Goal: Information Seeking & Learning: Learn about a topic

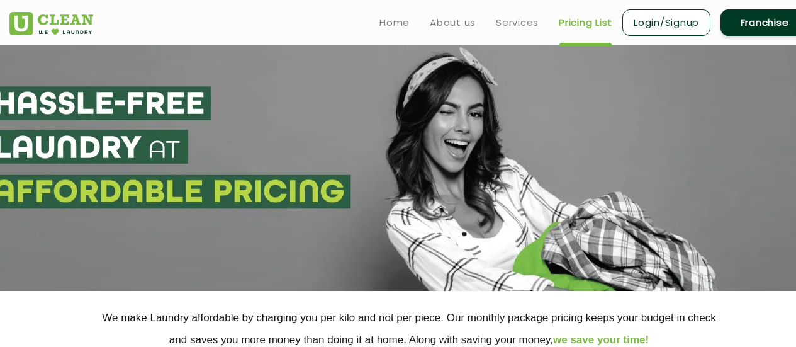
select select "12"
select select "25"
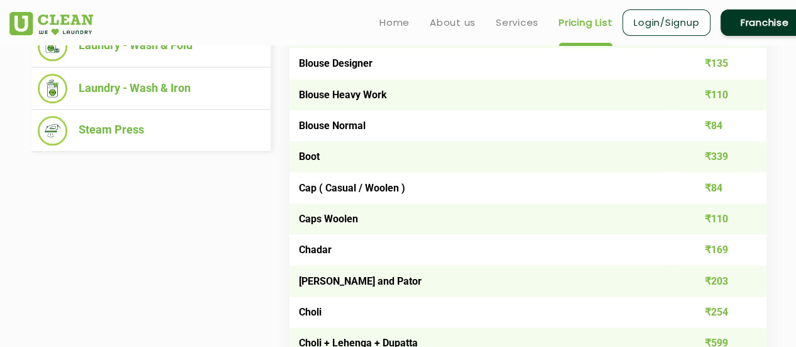
scroll to position [507, 0]
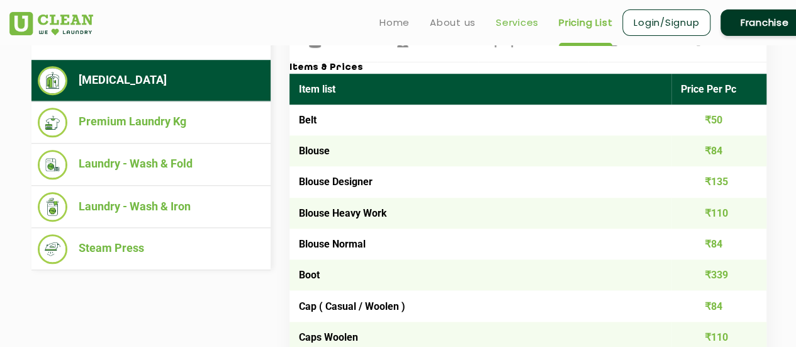
click at [512, 26] on link "Services" at bounding box center [517, 22] width 43 height 15
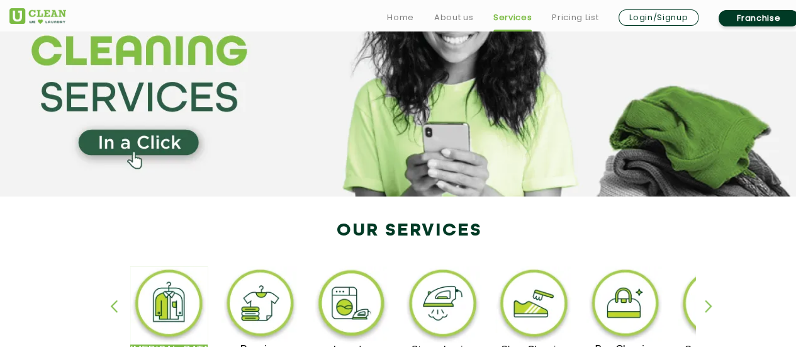
scroll to position [252, 0]
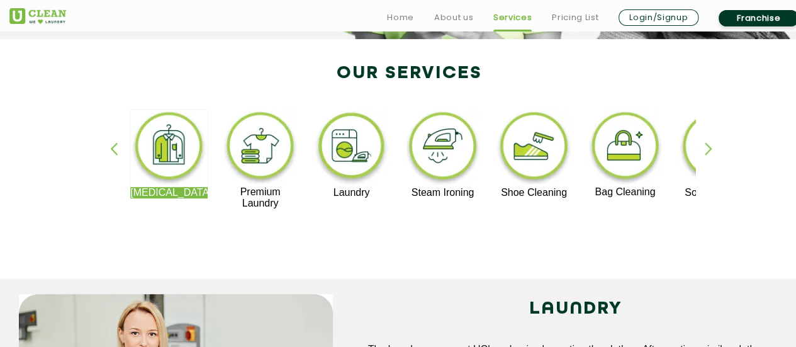
click at [711, 146] on div "button" at bounding box center [714, 159] width 19 height 35
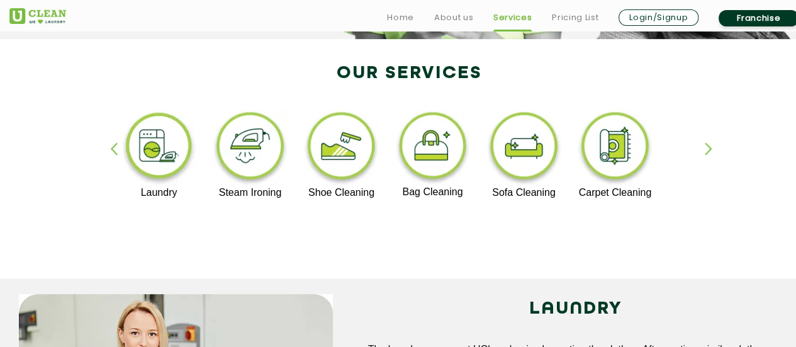
click at [711, 146] on div "button" at bounding box center [714, 159] width 19 height 35
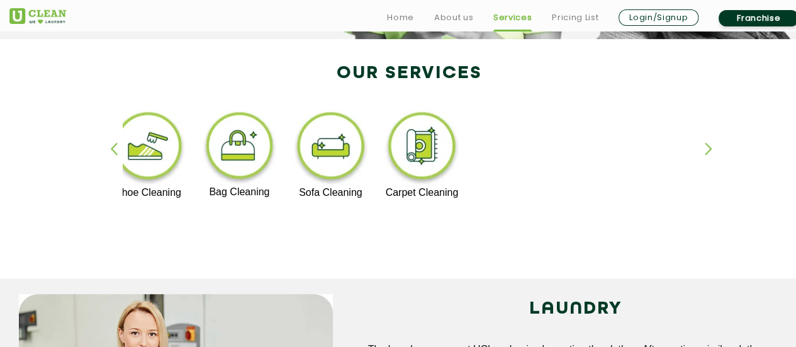
click at [114, 147] on div "button" at bounding box center [119, 159] width 19 height 35
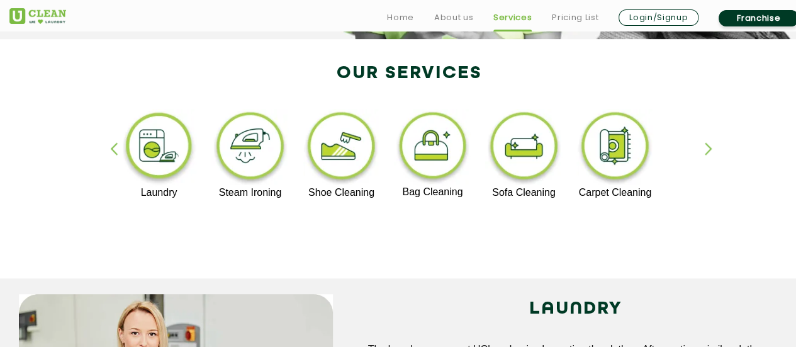
click at [115, 147] on div "button" at bounding box center [119, 159] width 19 height 35
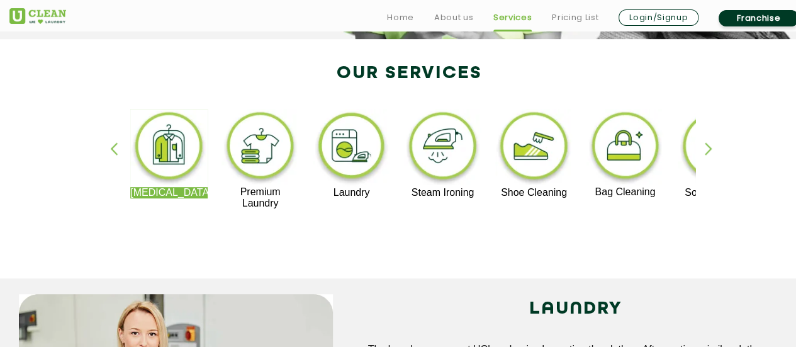
click at [190, 147] on img at bounding box center [168, 148] width 77 height 78
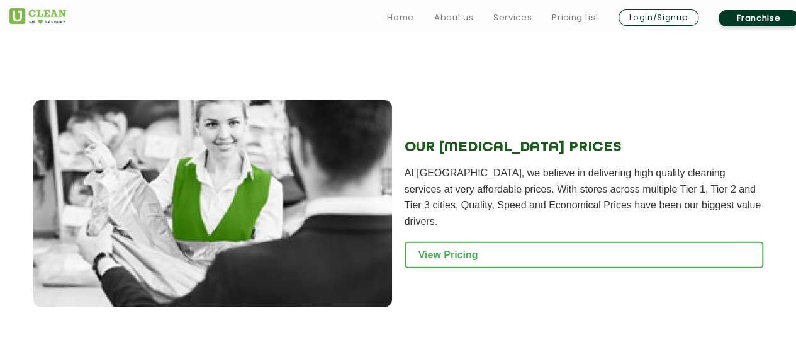
scroll to position [1510, 0]
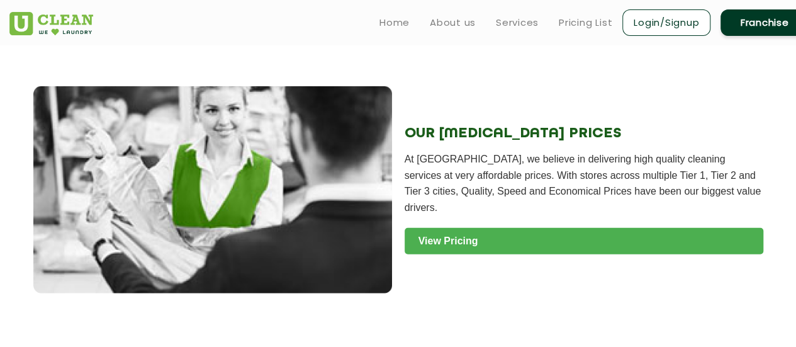
click at [486, 228] on link "View Pricing" at bounding box center [584, 241] width 359 height 26
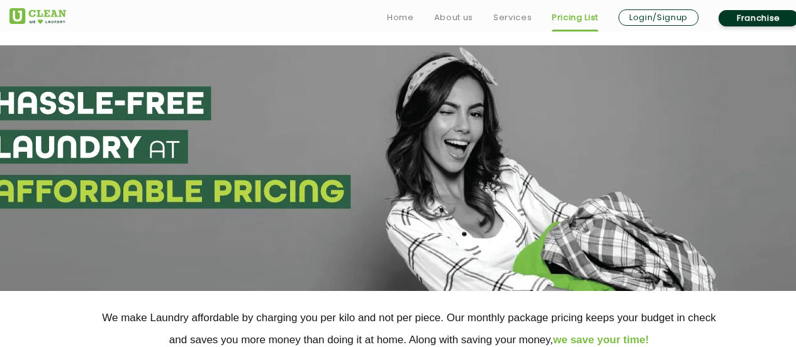
scroll to position [315, 0]
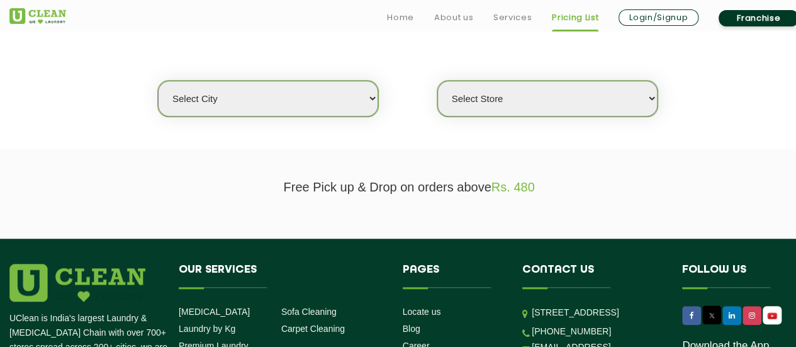
click at [294, 120] on section "We make Laundry affordable by charging you per kilo and not per piece. Our mont…" at bounding box center [398, 62] width 796 height 172
click at [296, 106] on select "Select city Aalo Abu Dhabi Agartala Agra Ahmedabad Akola Aligarh Alwar - UClean…" at bounding box center [268, 99] width 220 height 36
select select "12"
click at [158, 81] on select "Select city Aalo Abu Dhabi Agartala Agra Ahmedabad Akola Aligarh Alwar - UClean…" at bounding box center [268, 99] width 220 height 36
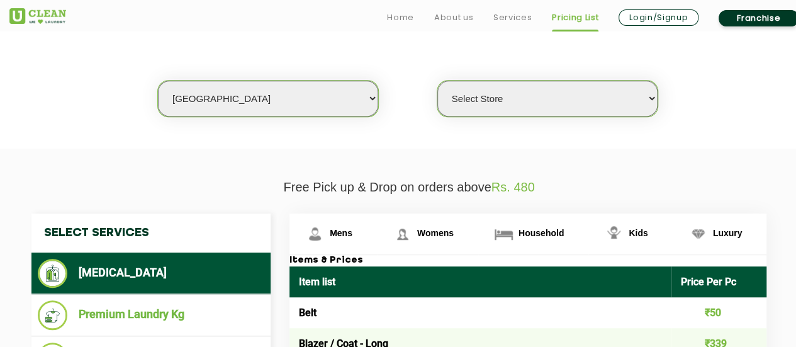
click at [573, 94] on select "Select Store UClean Shivranjani" at bounding box center [547, 99] width 220 height 36
select select "25"
click at [437, 81] on select "Select Store UClean Shivranjani" at bounding box center [547, 99] width 220 height 36
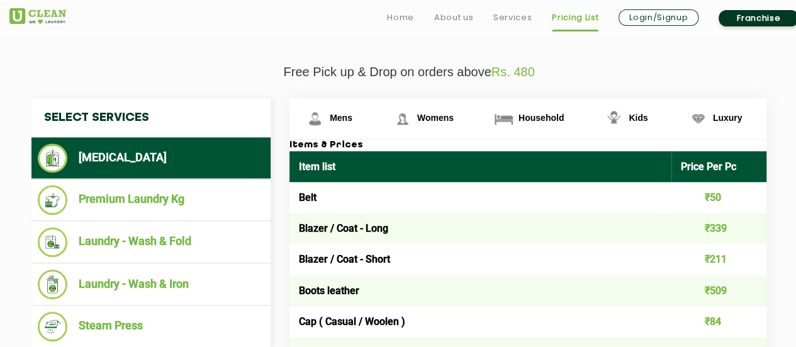
scroll to position [503, 0]
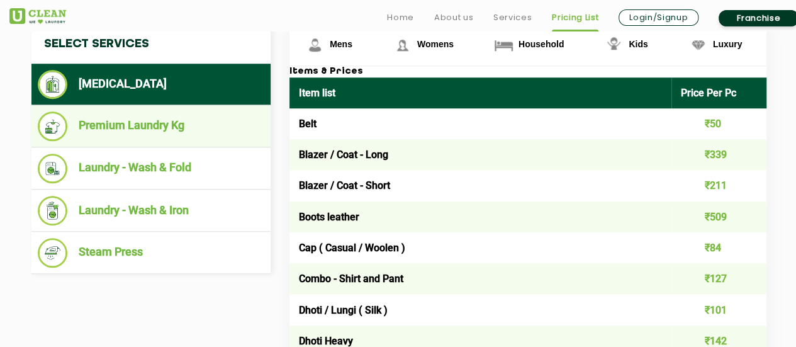
click at [145, 114] on li "Premium Laundry Kg" at bounding box center [151, 126] width 227 height 30
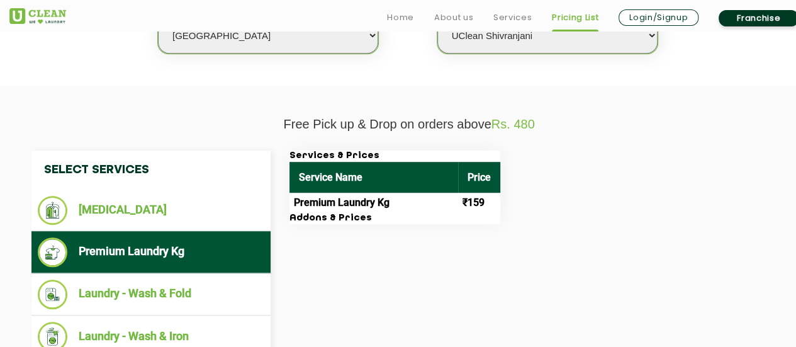
scroll to position [441, 0]
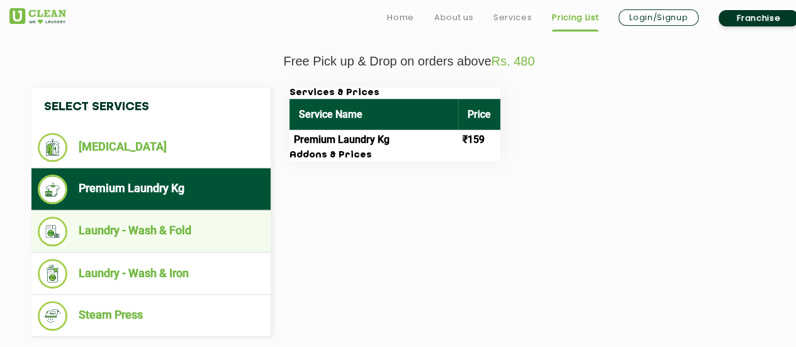
click at [174, 224] on li "Laundry - Wash & Fold" at bounding box center [151, 231] width 227 height 30
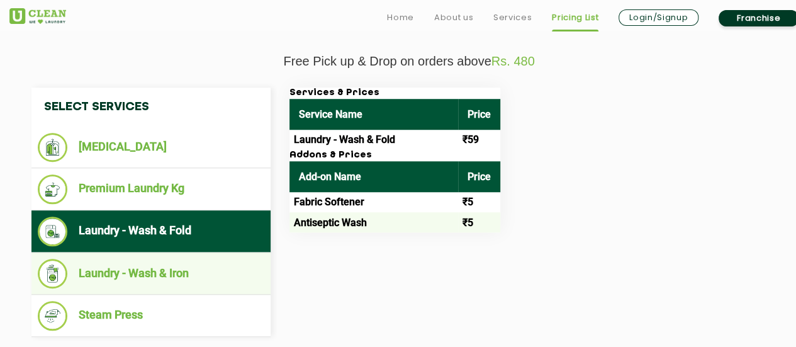
click at [175, 269] on li "Laundry - Wash & Iron" at bounding box center [151, 274] width 227 height 30
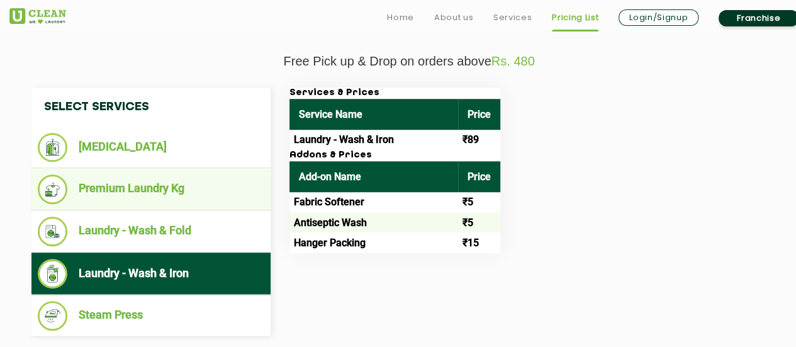
click at [172, 176] on li "Premium Laundry Kg" at bounding box center [151, 189] width 227 height 30
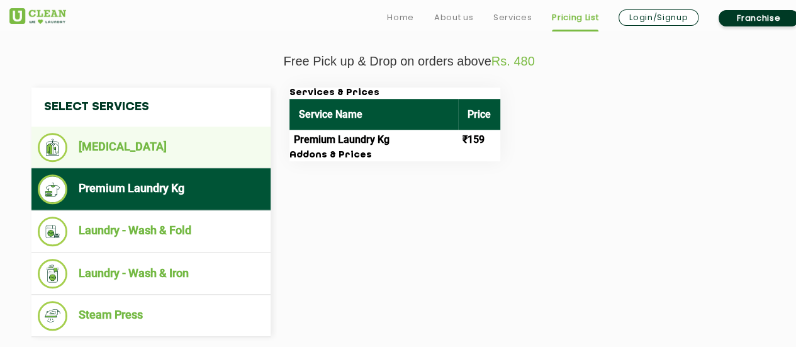
click at [179, 155] on li "[MEDICAL_DATA]" at bounding box center [151, 147] width 227 height 29
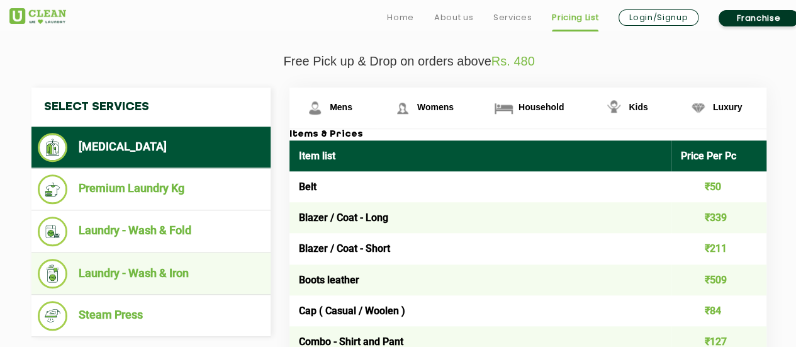
click at [156, 273] on li "Laundry - Wash & Iron" at bounding box center [151, 274] width 227 height 30
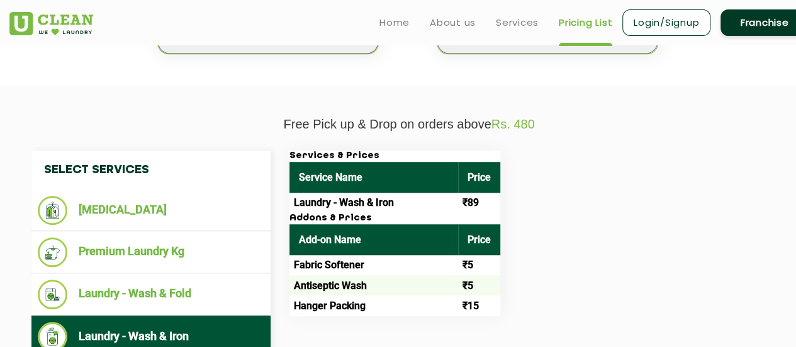
scroll to position [378, 0]
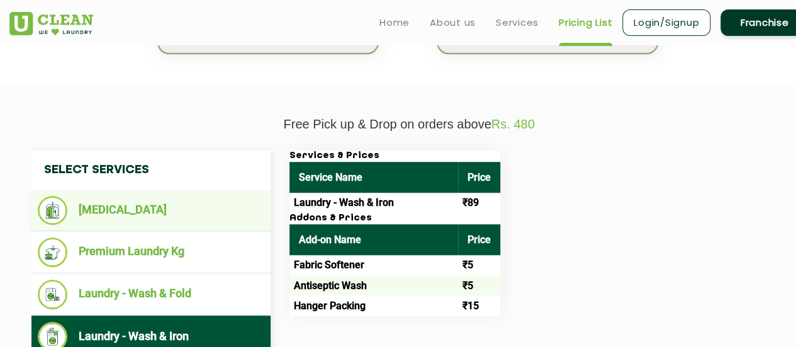
click at [118, 203] on li "[MEDICAL_DATA]" at bounding box center [151, 210] width 227 height 29
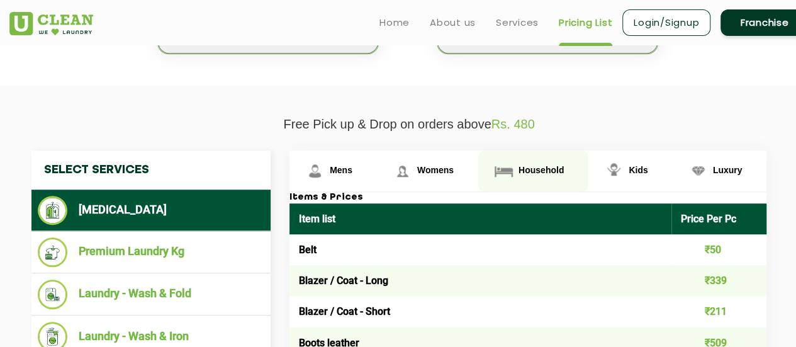
click at [559, 169] on span "Household" at bounding box center [541, 170] width 45 height 10
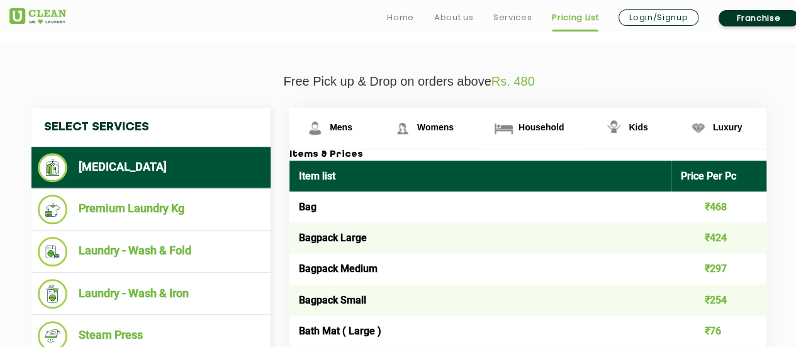
scroll to position [441, 0]
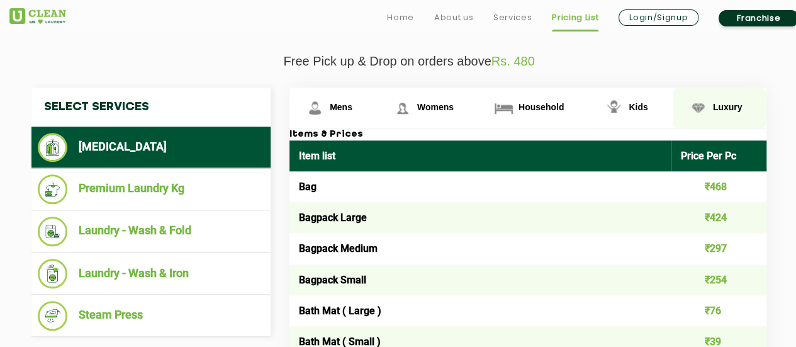
click at [726, 102] on span "Luxury" at bounding box center [728, 107] width 30 height 10
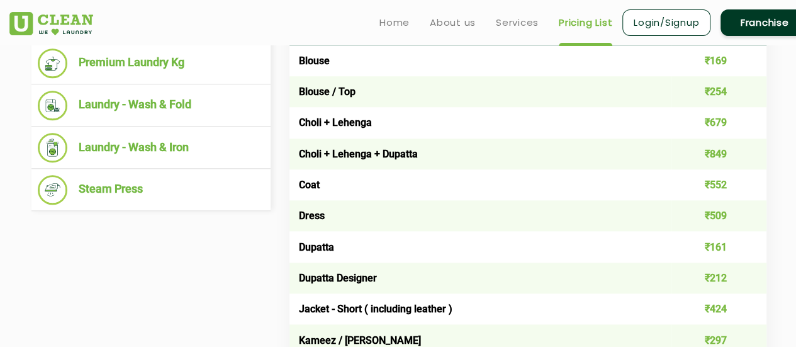
scroll to position [378, 0]
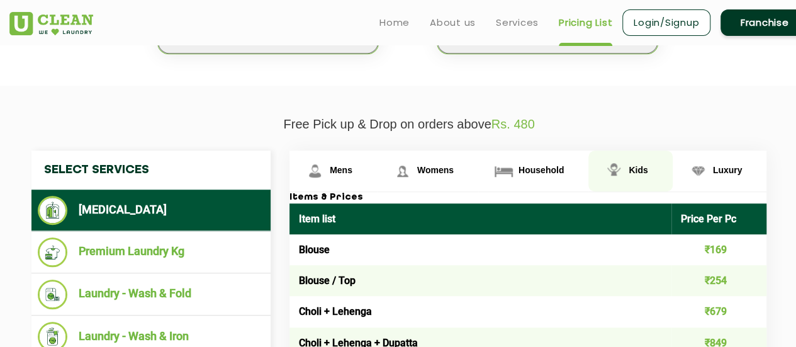
click at [640, 177] on link "Kids" at bounding box center [630, 170] width 84 height 41
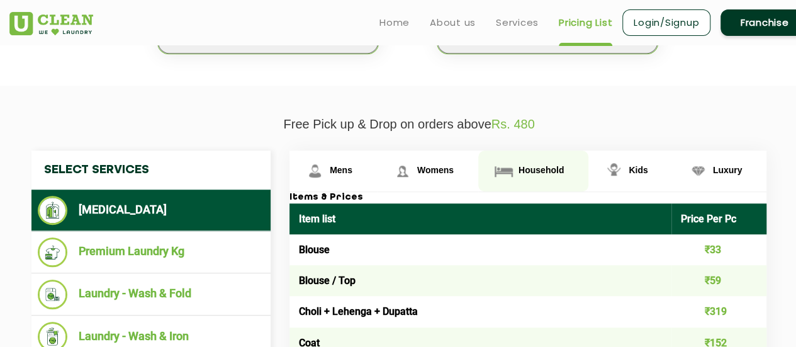
click at [554, 167] on span "Household" at bounding box center [541, 170] width 45 height 10
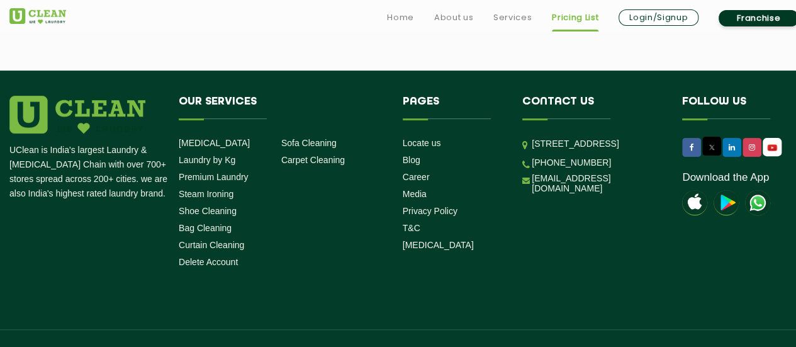
scroll to position [2577, 0]
